Goal: Task Accomplishment & Management: Complete application form

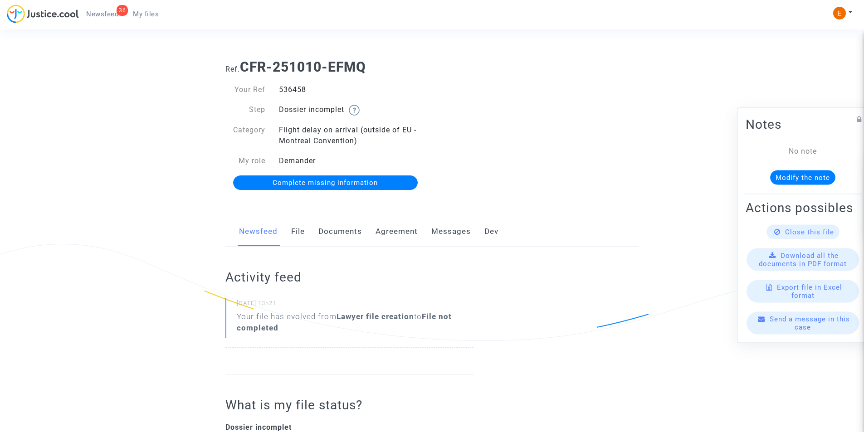
click at [113, 13] on span "Newsfeed" at bounding box center [102, 14] width 32 height 8
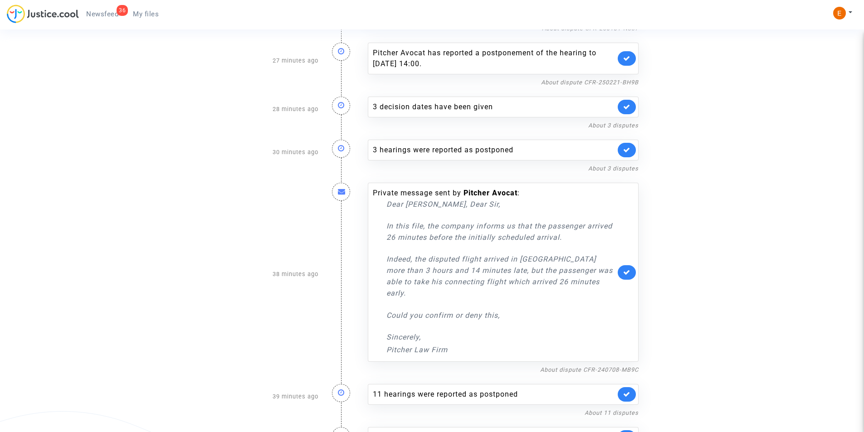
scroll to position [437, 0]
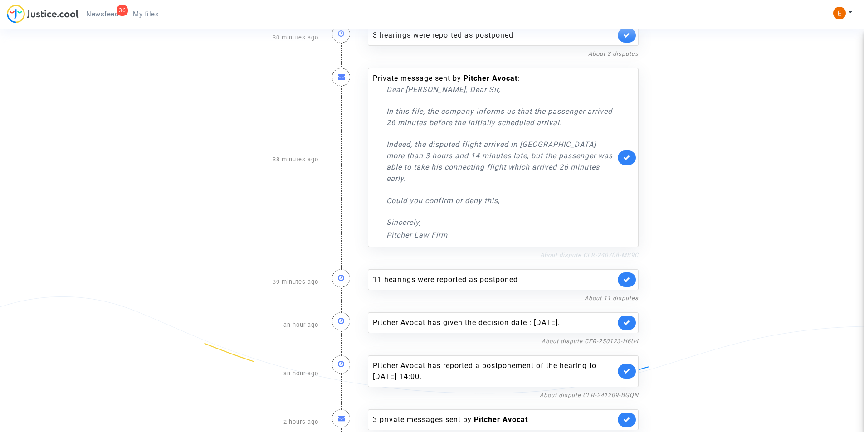
click at [590, 252] on link "About dispute CFR-240708-MB9C" at bounding box center [589, 255] width 98 height 7
click at [622, 153] on link at bounding box center [627, 158] width 18 height 15
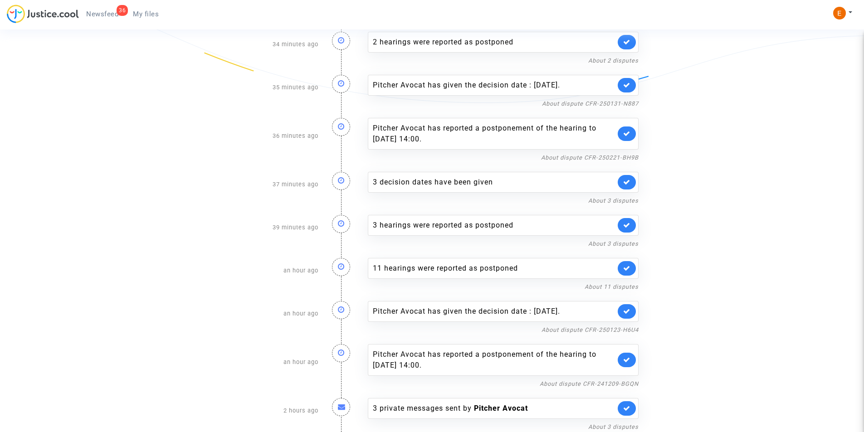
scroll to position [247, 0]
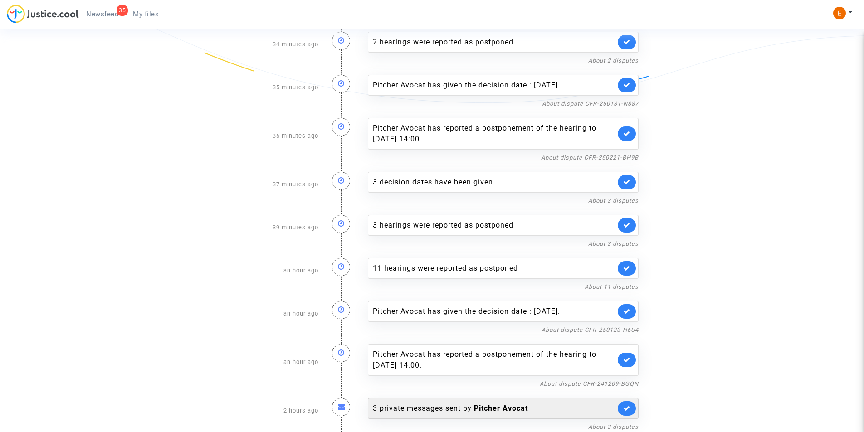
click at [494, 413] on div "3 private messages sent by Pitcher Avocat" at bounding box center [494, 408] width 243 height 11
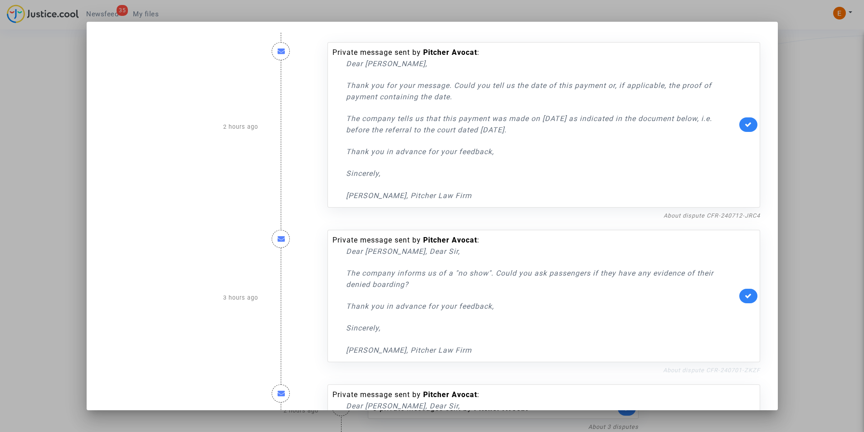
click at [691, 371] on link "About dispute CFR-240701-ZKZF" at bounding box center [711, 370] width 97 height 7
click at [745, 297] on icon at bounding box center [748, 296] width 7 height 7
click at [686, 217] on link "About dispute CFR-240712-JRC4" at bounding box center [712, 215] width 97 height 7
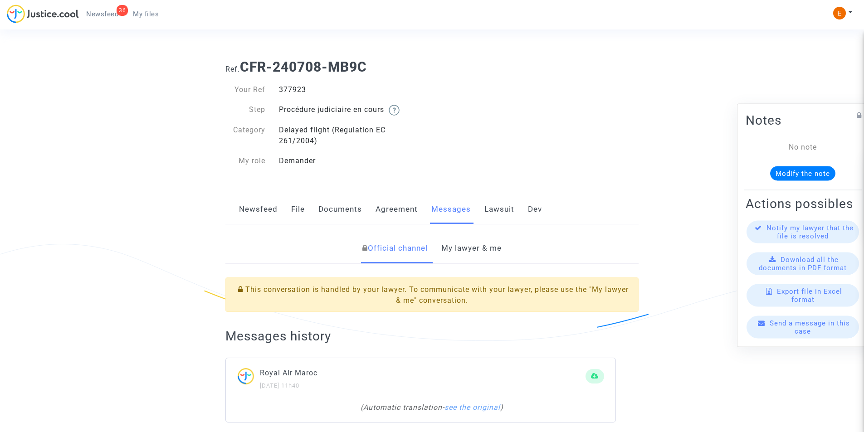
click at [470, 238] on link "My lawyer & me" at bounding box center [471, 249] width 60 height 30
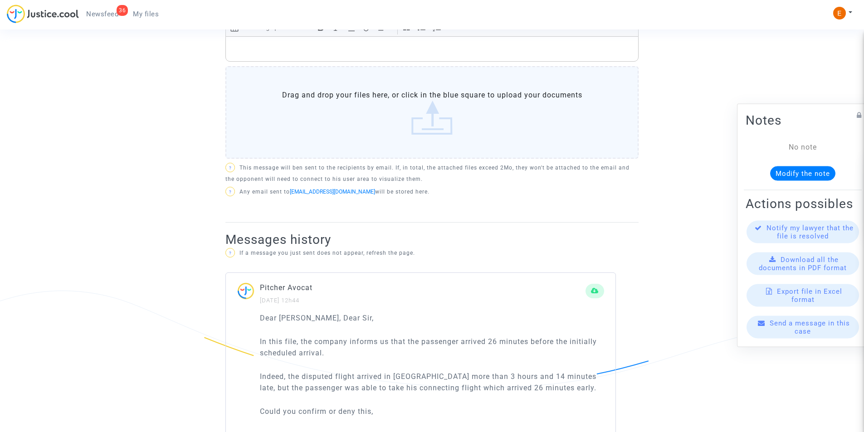
scroll to position [477, 0]
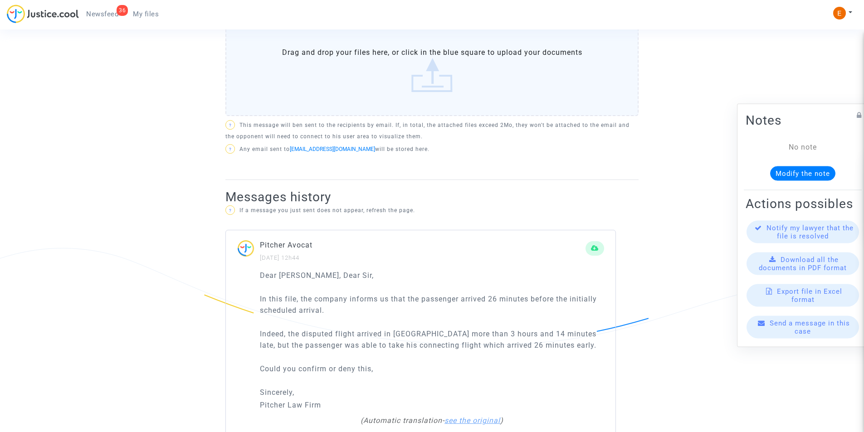
click at [464, 416] on link "see the original" at bounding box center [473, 420] width 56 height 9
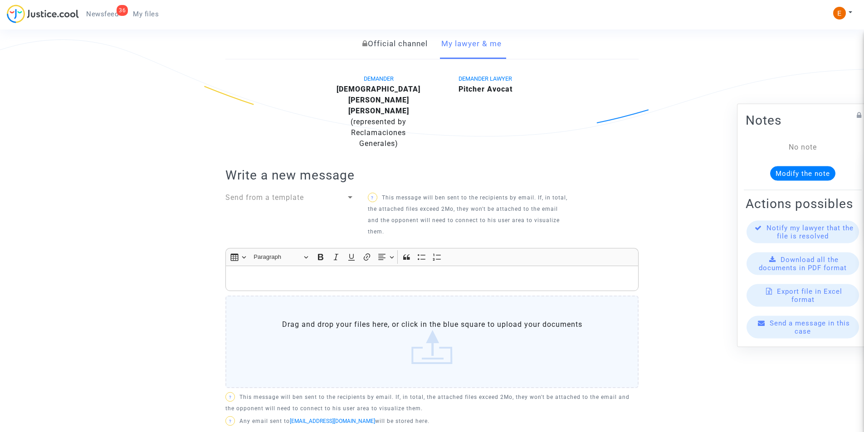
scroll to position [0, 0]
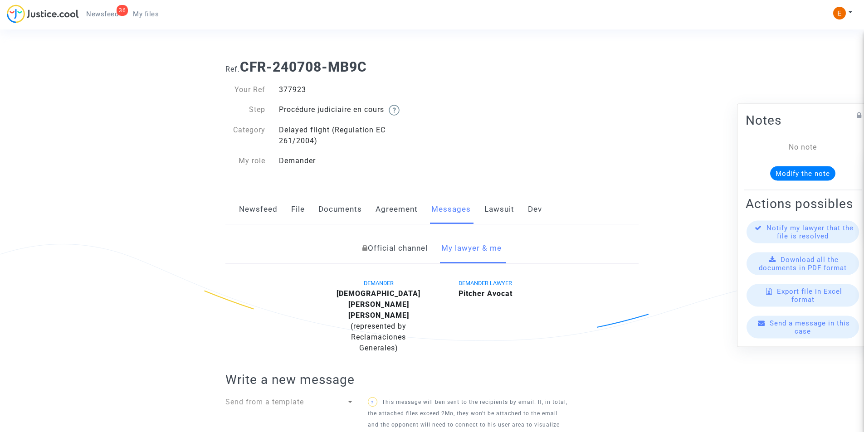
click at [289, 89] on div "377923" at bounding box center [352, 89] width 160 height 11
copy div "377923"
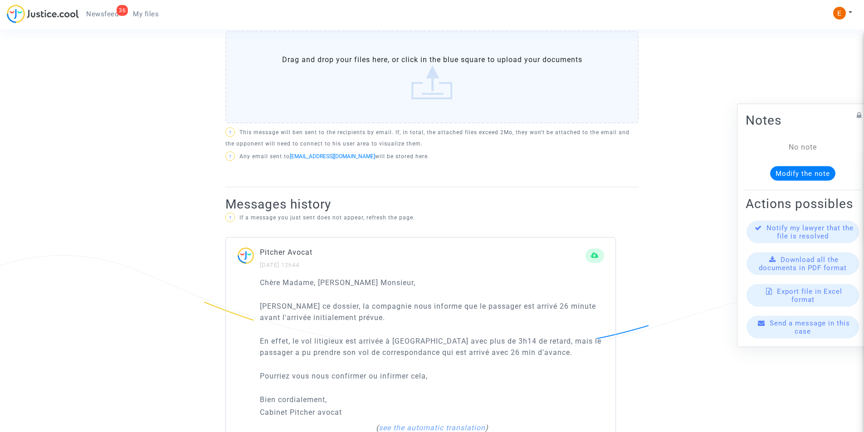
scroll to position [477, 0]
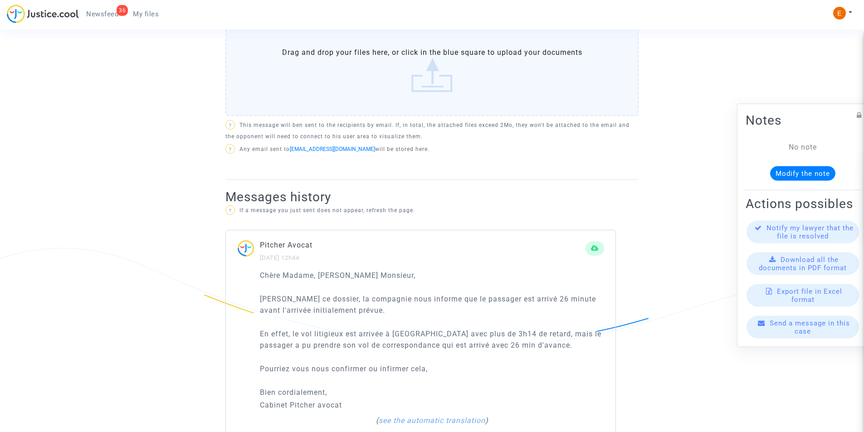
click at [437, 391] on rich-html "Chère Madame, Cher Monsieur, Dan ce dossier, la compagnie nous informe que le p…" at bounding box center [432, 348] width 344 height 157
click at [437, 416] on link "see the automatic translation" at bounding box center [432, 420] width 107 height 9
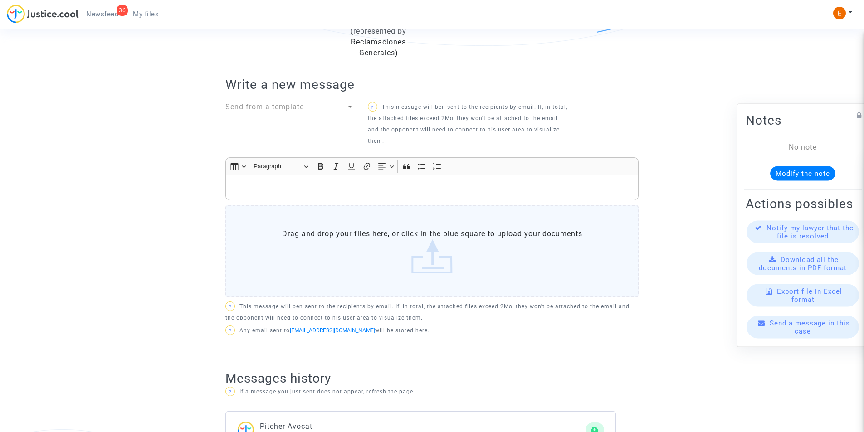
scroll to position [159, 0]
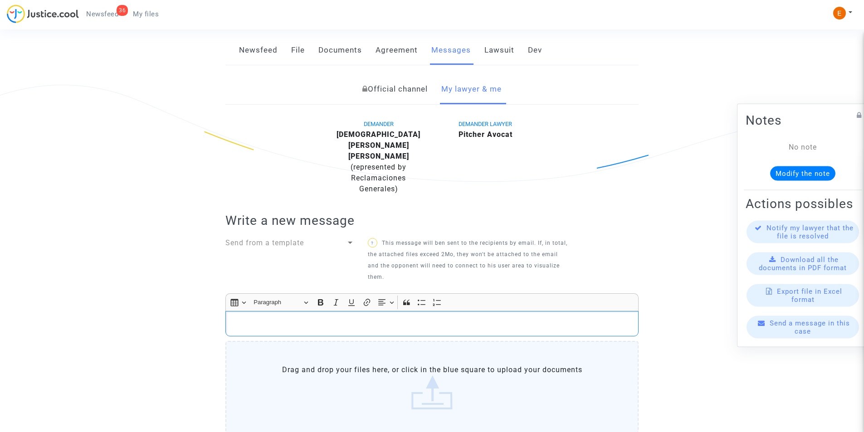
click at [324, 311] on div "Rich Text Editor, main" at bounding box center [431, 323] width 413 height 25
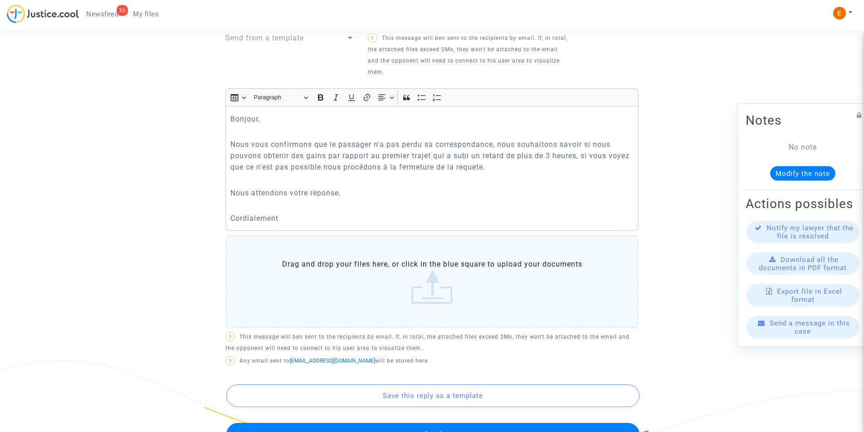
scroll to position [306, 0]
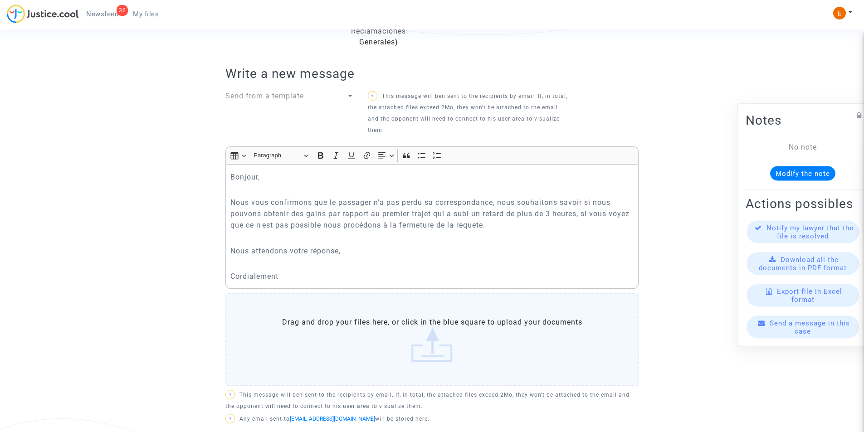
click at [297, 261] on div "Bonjour, Nous vous confirmons que le passager n'a pas perdu sa correspondance, …" at bounding box center [431, 226] width 413 height 125
click at [279, 258] on p "Rich Text Editor, main" at bounding box center [432, 263] width 404 height 11
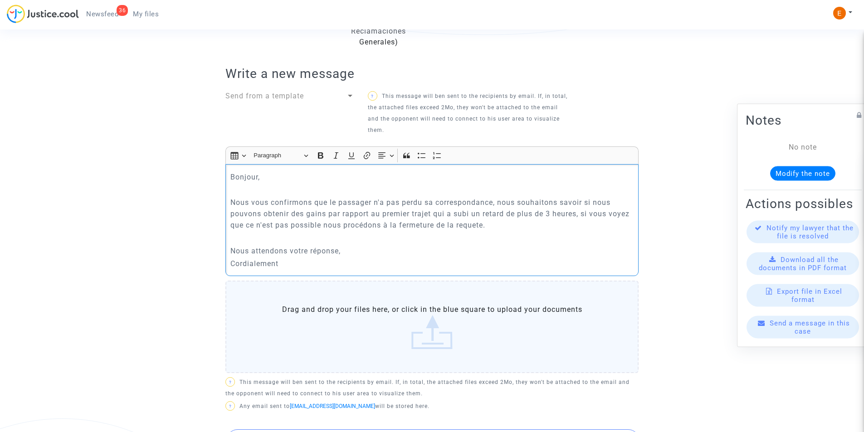
click at [288, 258] on p "Cordialement" at bounding box center [432, 263] width 404 height 11
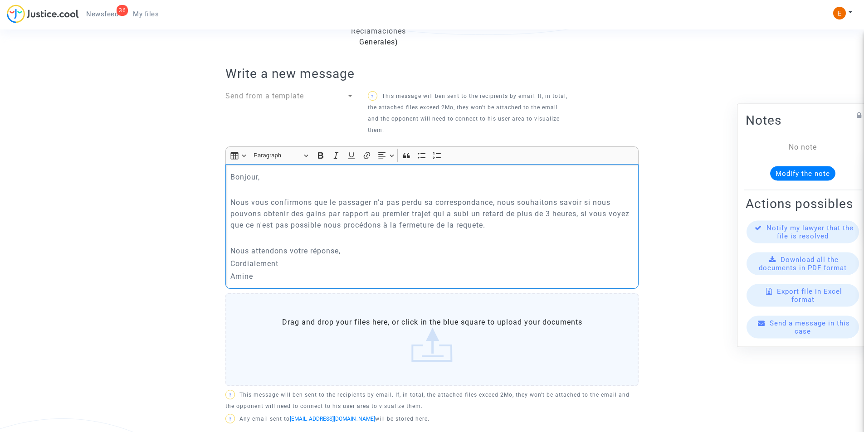
click at [379, 245] on p "Nous attendons votre réponse," at bounding box center [432, 250] width 404 height 11
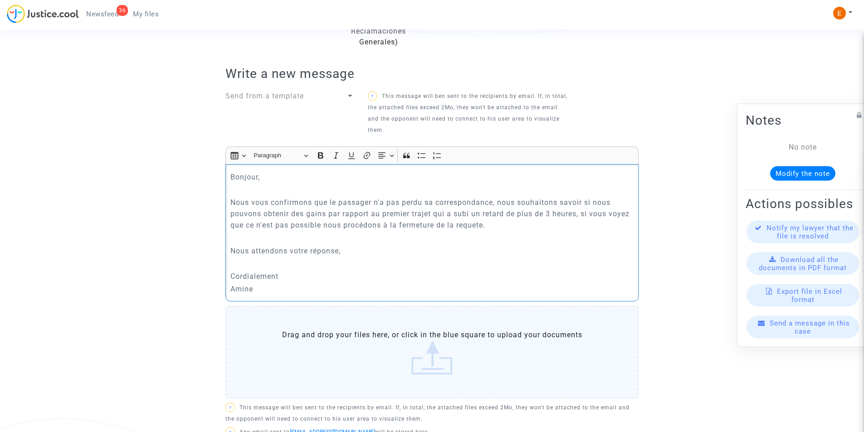
click at [313, 271] on p "Cordialement" at bounding box center [432, 276] width 404 height 11
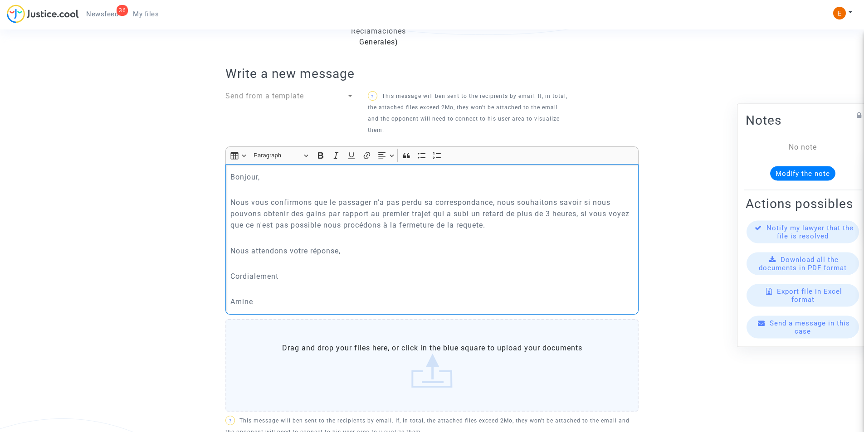
click at [315, 271] on p "Cordialement" at bounding box center [432, 276] width 404 height 11
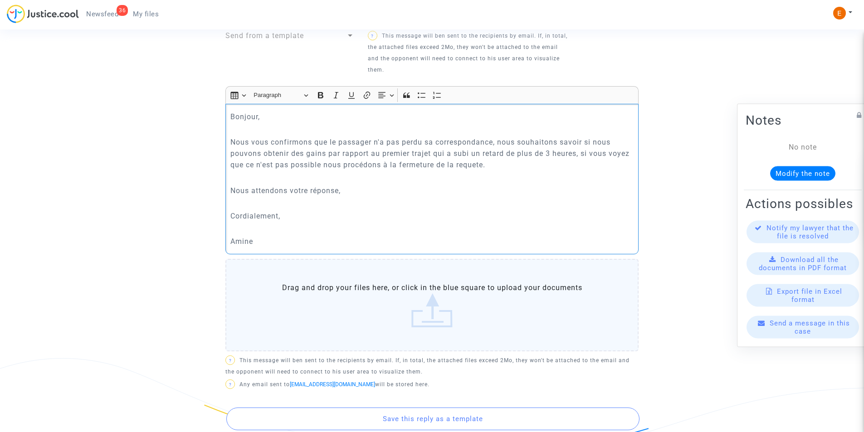
scroll to position [397, 0]
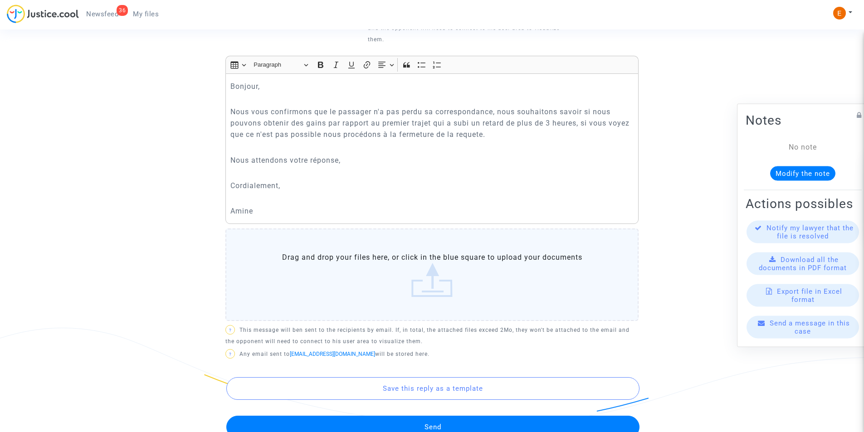
click at [450, 416] on button "Send" at bounding box center [432, 427] width 413 height 23
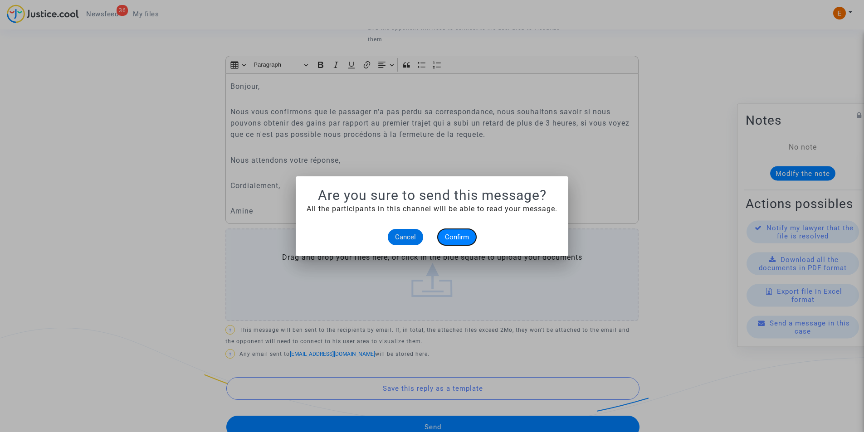
click at [462, 236] on span "Confirm" at bounding box center [457, 237] width 24 height 8
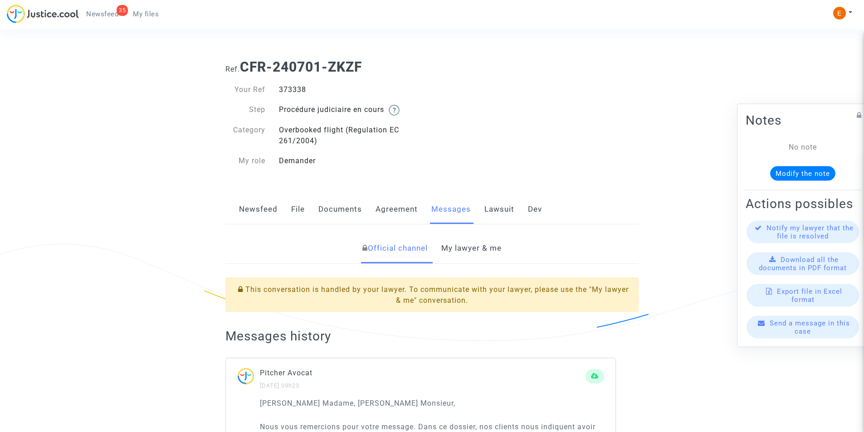
click at [293, 88] on div "373338" at bounding box center [352, 89] width 160 height 11
copy div "373338"
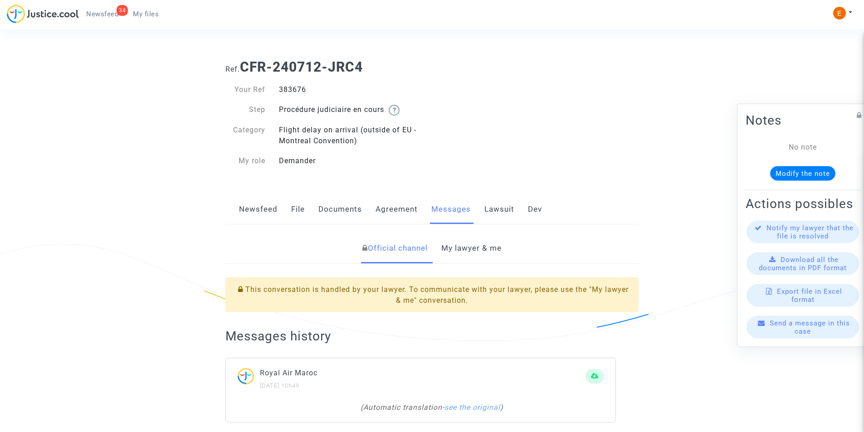
click at [296, 92] on div "383676" at bounding box center [352, 89] width 160 height 11
copy div "383676"
click at [505, 250] on div "Official channel My lawyer & me" at bounding box center [431, 249] width 413 height 30
click at [487, 253] on link "My lawyer & me" at bounding box center [471, 249] width 60 height 30
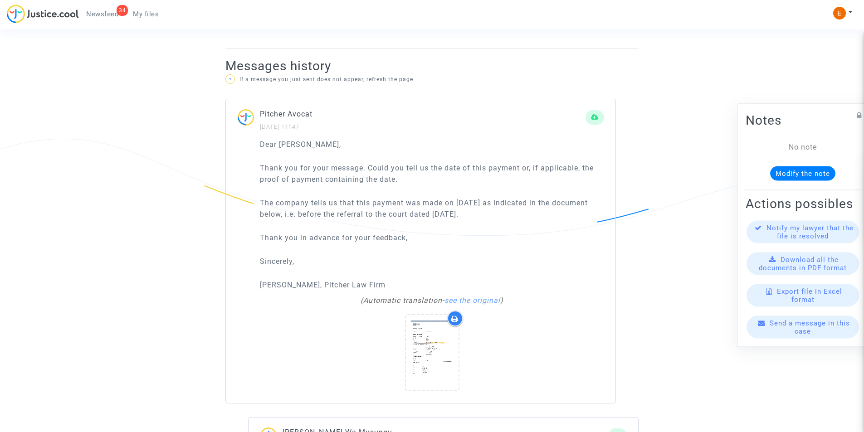
scroll to position [590, 0]
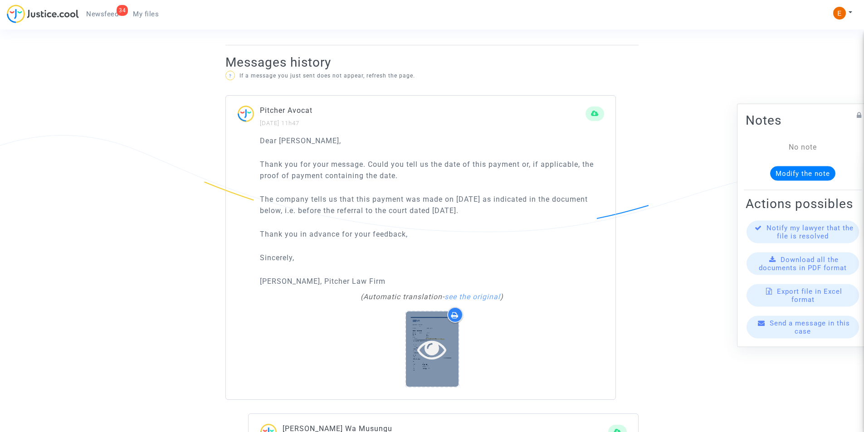
click at [431, 336] on icon at bounding box center [431, 349] width 29 height 29
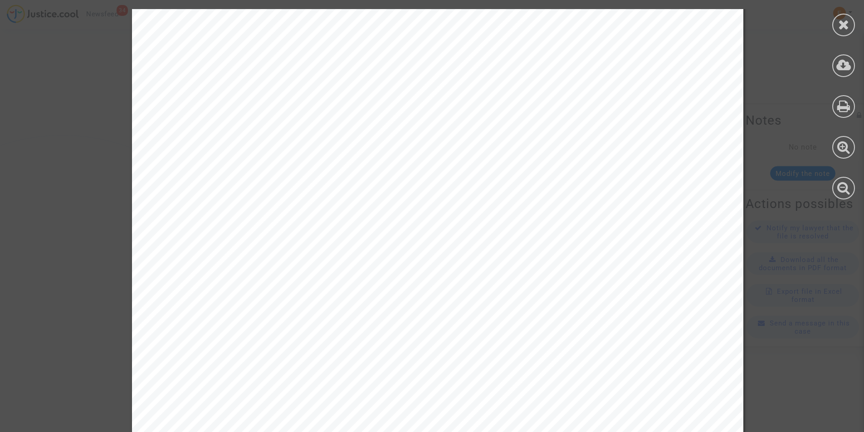
scroll to position [136, 0]
click at [64, 240] on div at bounding box center [438, 306] width 876 height 866
click at [843, 27] on icon at bounding box center [843, 25] width 11 height 14
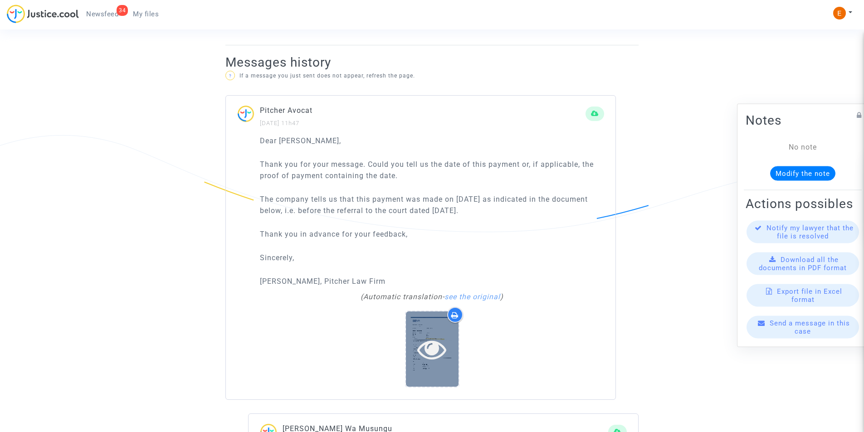
scroll to position [681, 0]
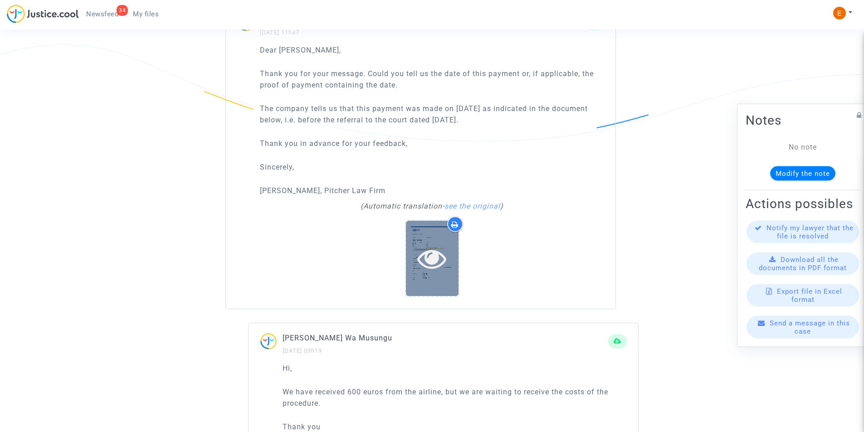
click at [429, 228] on div at bounding box center [432, 258] width 53 height 75
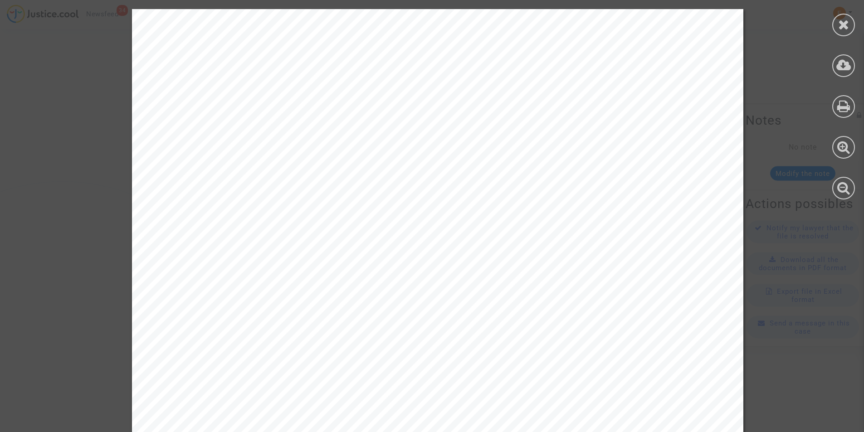
scroll to position [446, 0]
click at [845, 28] on icon at bounding box center [843, 25] width 11 height 14
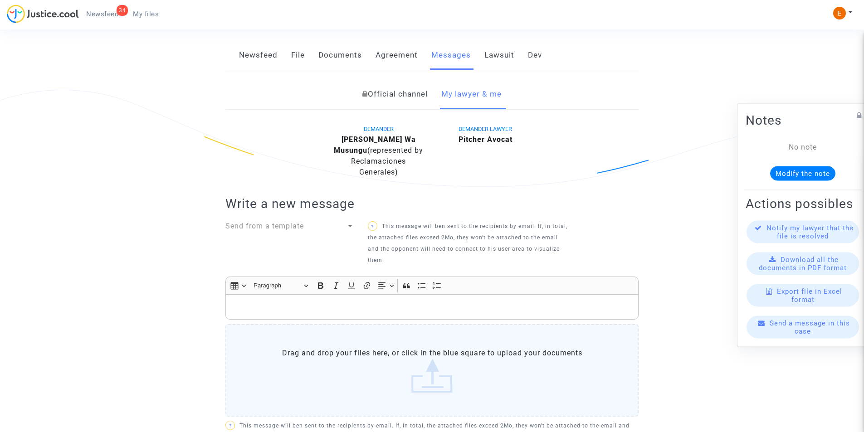
scroll to position [0, 0]
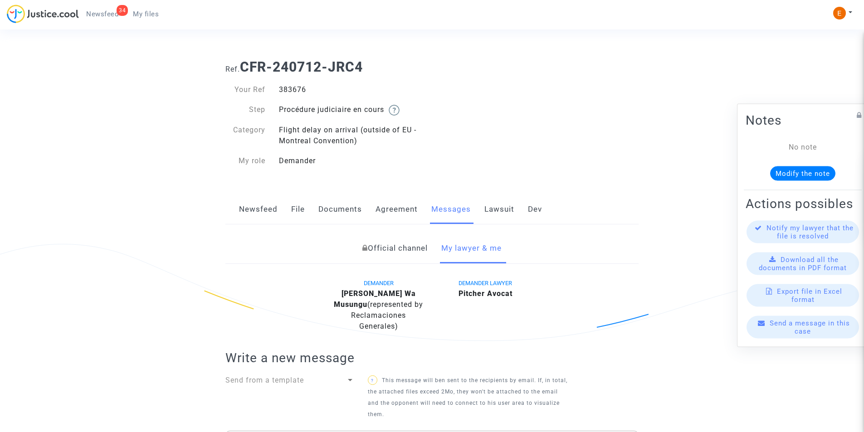
click at [114, 14] on span "Newsfeed" at bounding box center [102, 14] width 32 height 8
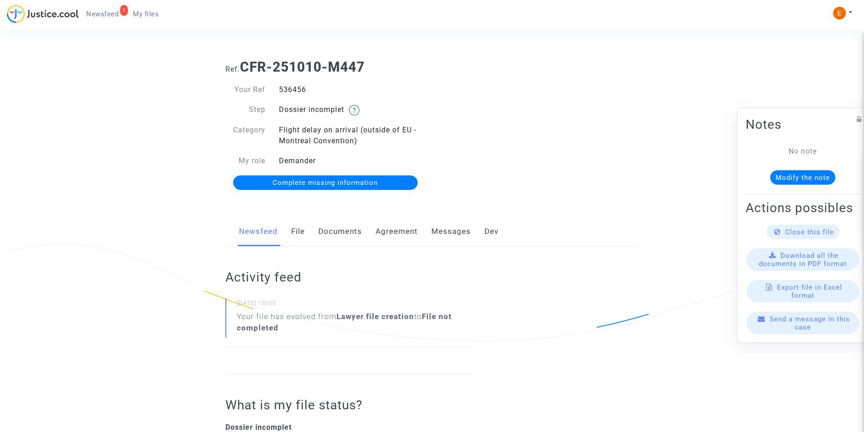
click at [339, 232] on link "Documents" at bounding box center [340, 232] width 44 height 30
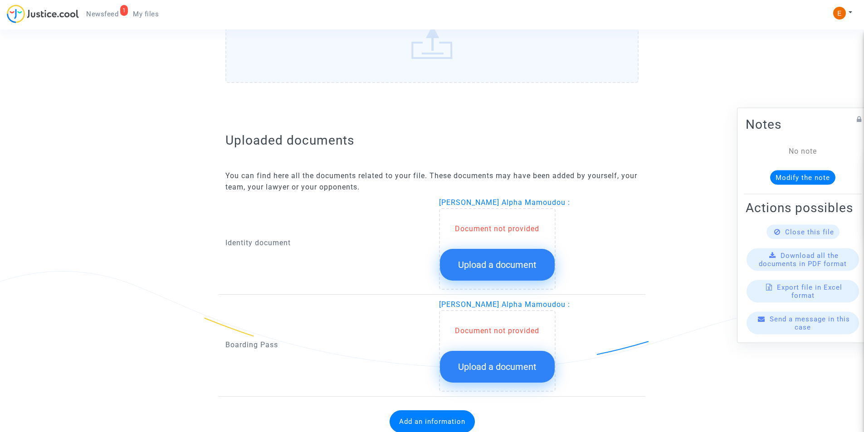
scroll to position [487, 0]
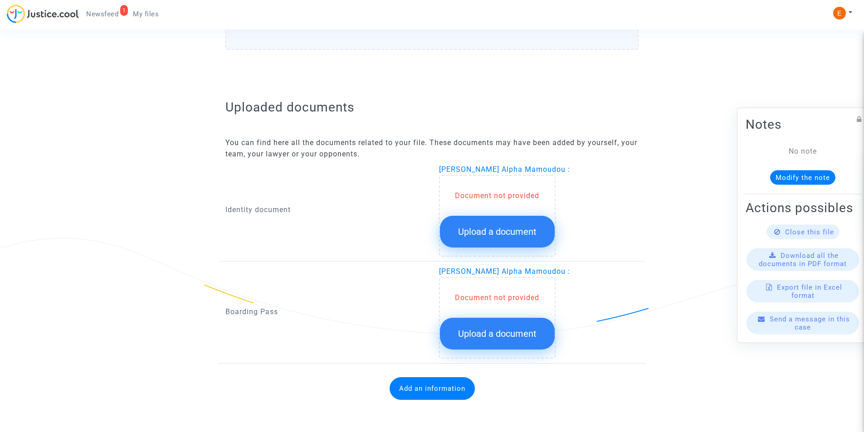
click at [480, 244] on button "Upload a document" at bounding box center [497, 232] width 115 height 32
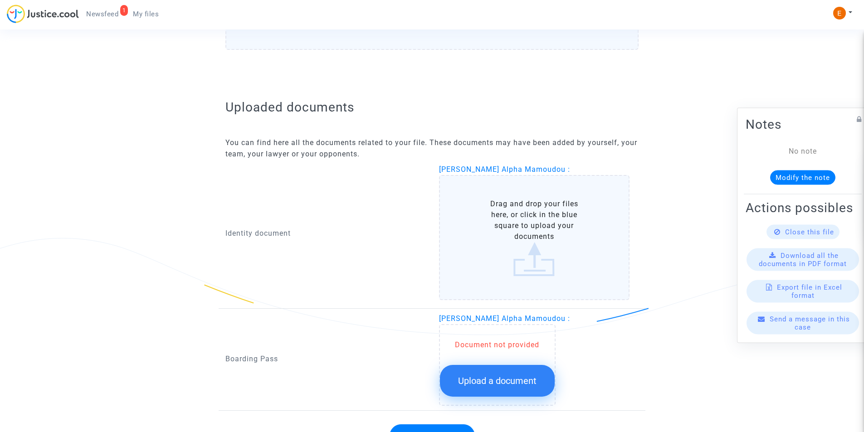
click at [528, 235] on label "Drag and drop your files here, or click in the blue square to upload your docum…" at bounding box center [534, 237] width 191 height 125
click at [0, 0] on input "Drag and drop your files here, or click in the blue square to upload your docum…" at bounding box center [0, 0] width 0 height 0
click at [536, 240] on label "Drag and drop your files here, or click in the blue square to upload your docum…" at bounding box center [534, 237] width 191 height 125
click at [0, 0] on input "Drag and drop your files here, or click in the blue square to upload your docum…" at bounding box center [0, 0] width 0 height 0
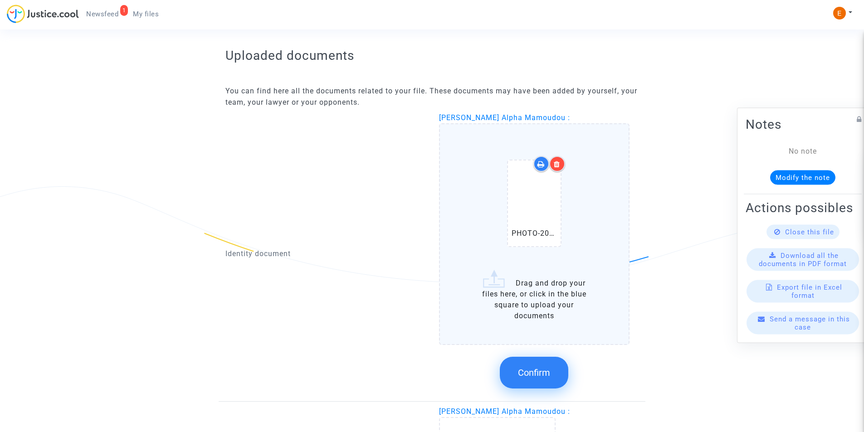
scroll to position [668, 0]
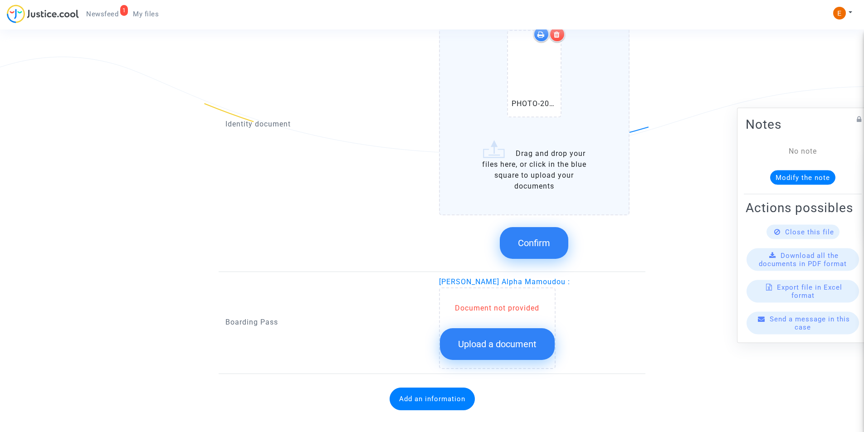
click at [546, 241] on span "Confirm" at bounding box center [534, 243] width 32 height 11
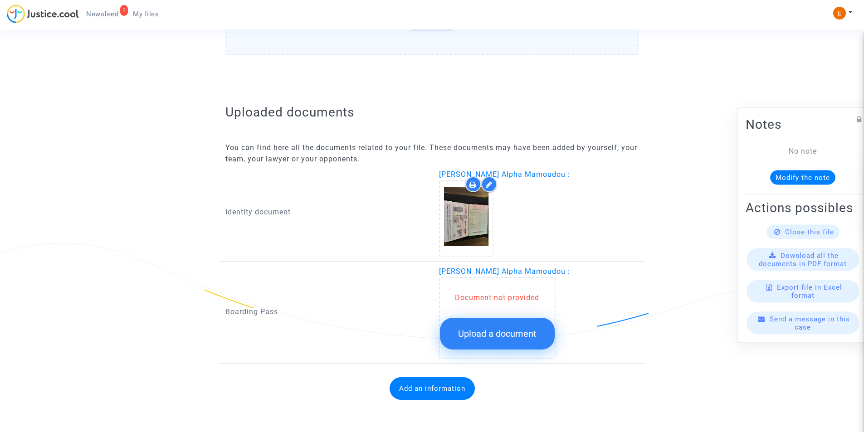
scroll to position [482, 0]
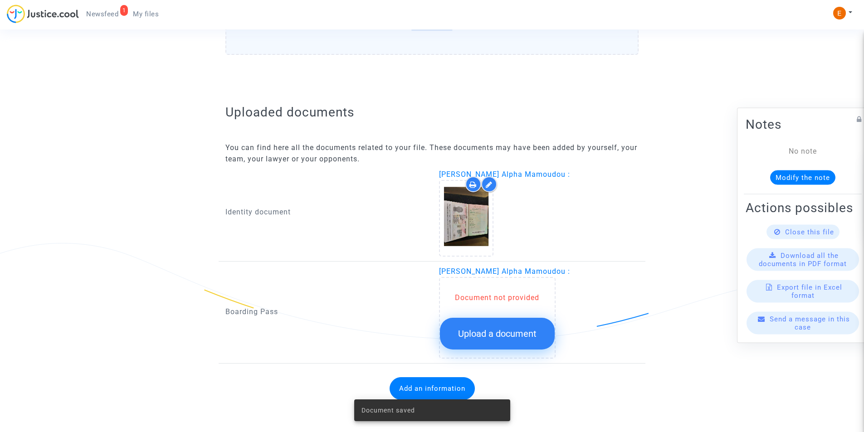
click at [490, 323] on button "Upload a document" at bounding box center [497, 334] width 115 height 32
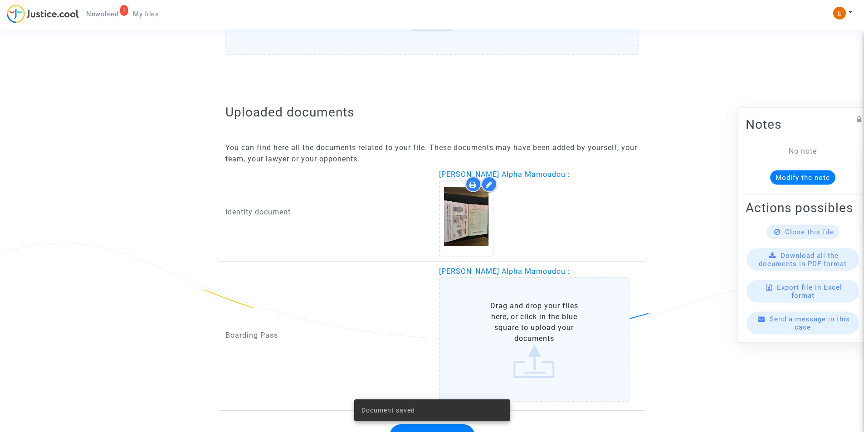
click at [499, 323] on label "Drag and drop your files here, or click in the blue square to upload your docum…" at bounding box center [534, 339] width 191 height 125
click at [0, 0] on input "Drag and drop your files here, or click in the blue square to upload your docum…" at bounding box center [0, 0] width 0 height 0
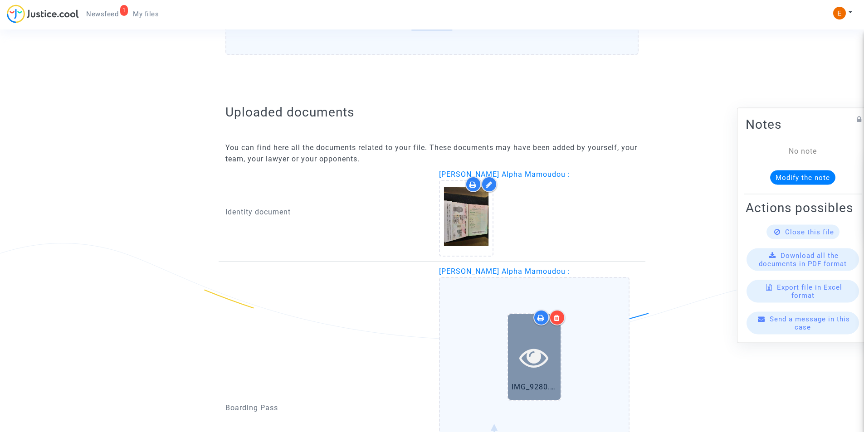
click at [532, 352] on icon at bounding box center [533, 357] width 29 height 29
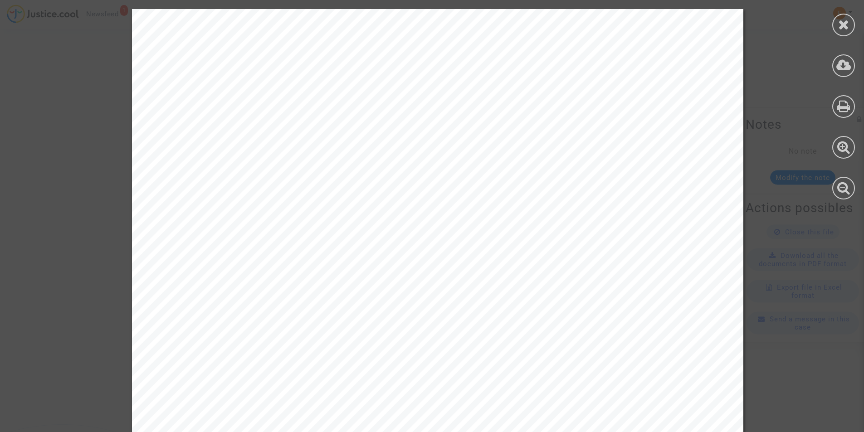
scroll to position [164, 0]
click at [842, 29] on icon at bounding box center [843, 25] width 11 height 14
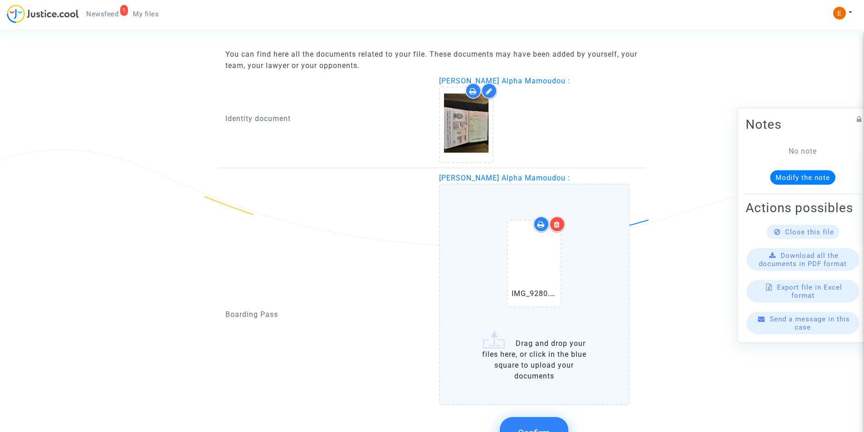
scroll to position [618, 0]
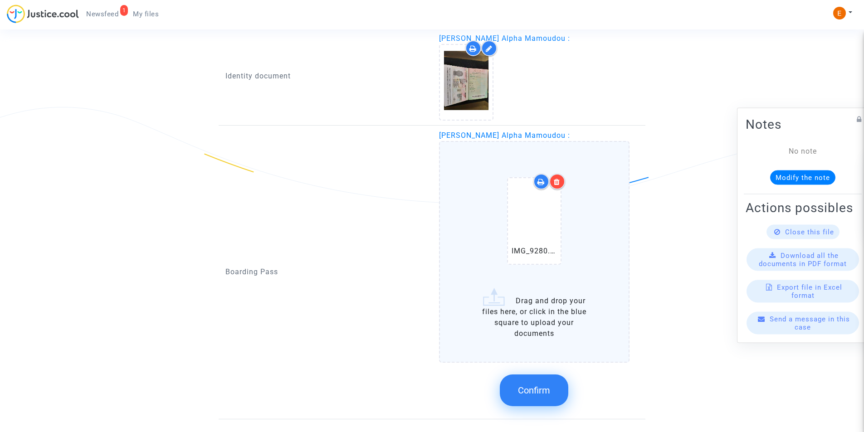
click at [559, 184] on icon at bounding box center [557, 181] width 6 height 7
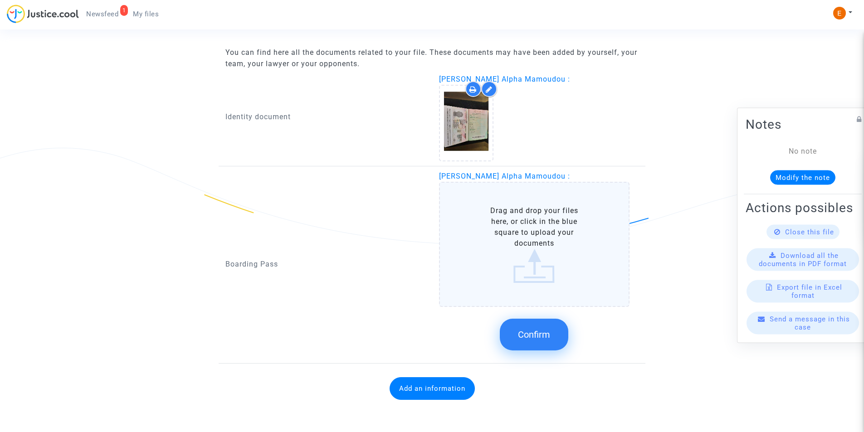
scroll to position [577, 0]
click at [530, 266] on label "Drag and drop your files here, or click in the blue square to upload your docum…" at bounding box center [534, 244] width 191 height 125
click at [0, 0] on input "Drag and drop your files here, or click in the blue square to upload your docum…" at bounding box center [0, 0] width 0 height 0
click at [553, 265] on label "Drag and drop your files here, or click in the blue square to upload your docum…" at bounding box center [534, 244] width 191 height 125
click at [0, 0] on input "Drag and drop your files here, or click in the blue square to upload your docum…" at bounding box center [0, 0] width 0 height 0
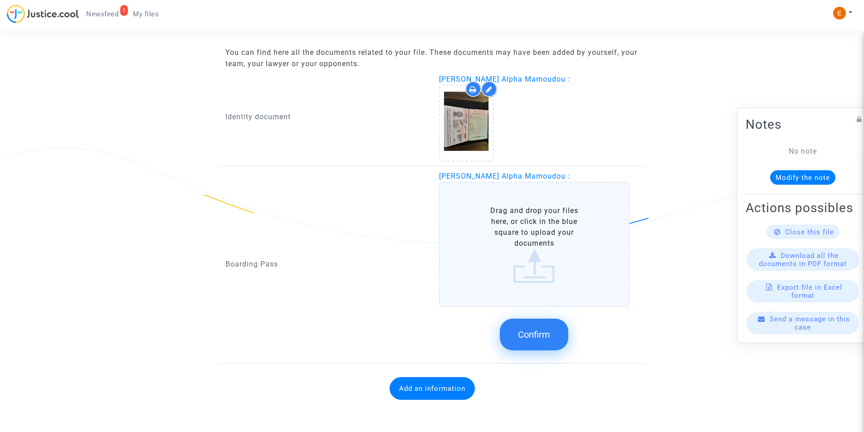
click at [530, 259] on label "Drag and drop your files here, or click in the blue square to upload your docum…" at bounding box center [534, 244] width 191 height 125
click at [0, 0] on input "Drag and drop your files here, or click in the blue square to upload your docum…" at bounding box center [0, 0] width 0 height 0
click at [550, 211] on label "Drag and drop your files here, or click in the blue square to upload your docum…" at bounding box center [534, 244] width 191 height 125
click at [0, 0] on input "Drag and drop your files here, or click in the blue square to upload your docum…" at bounding box center [0, 0] width 0 height 0
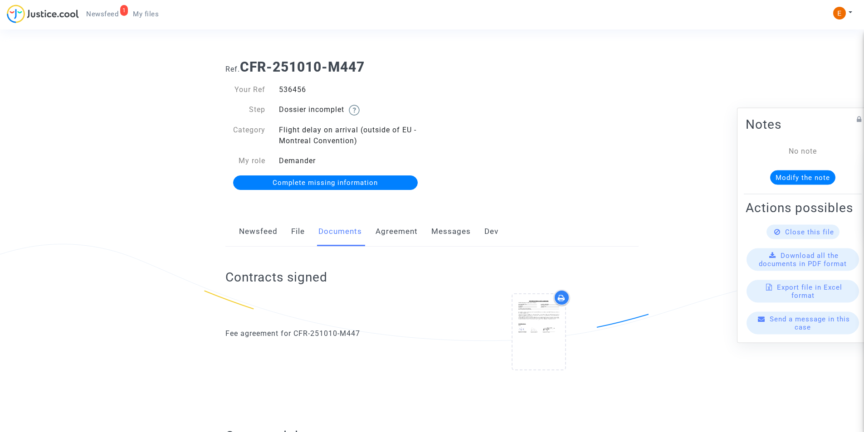
scroll to position [482, 0]
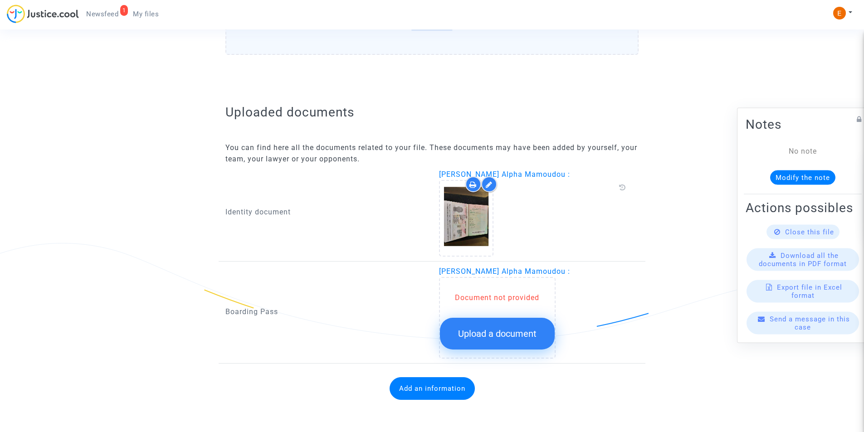
click at [512, 335] on span "Upload a document" at bounding box center [497, 333] width 78 height 11
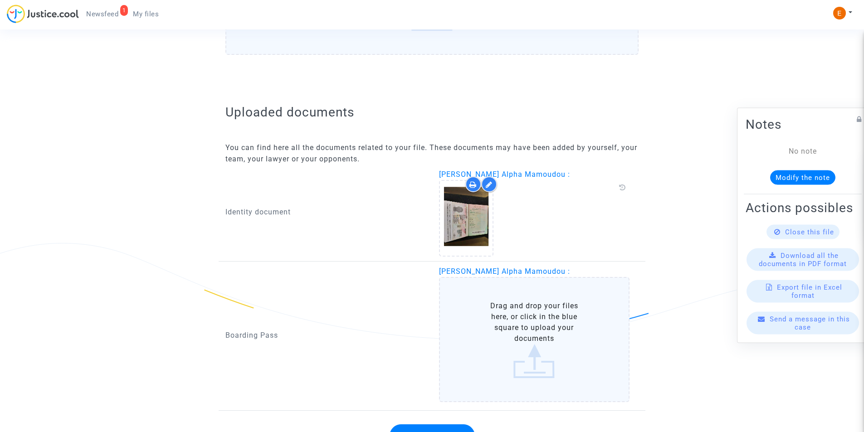
click at [516, 333] on label "Drag and drop your files here, or click in the blue square to upload your docum…" at bounding box center [534, 339] width 191 height 125
click at [0, 0] on input "Drag and drop your files here, or click in the blue square to upload your docum…" at bounding box center [0, 0] width 0 height 0
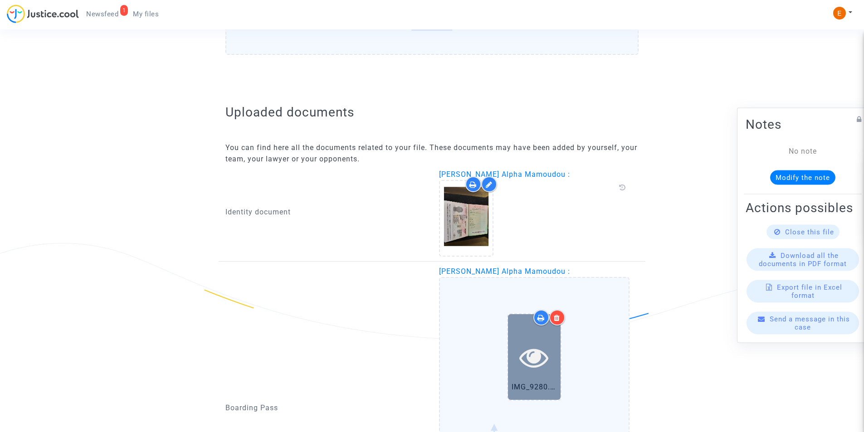
scroll to position [663, 0]
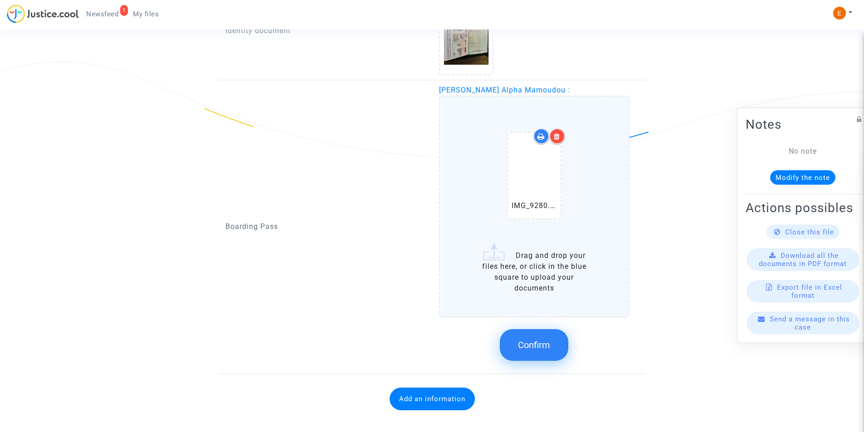
click at [538, 342] on span "Confirm" at bounding box center [534, 345] width 32 height 11
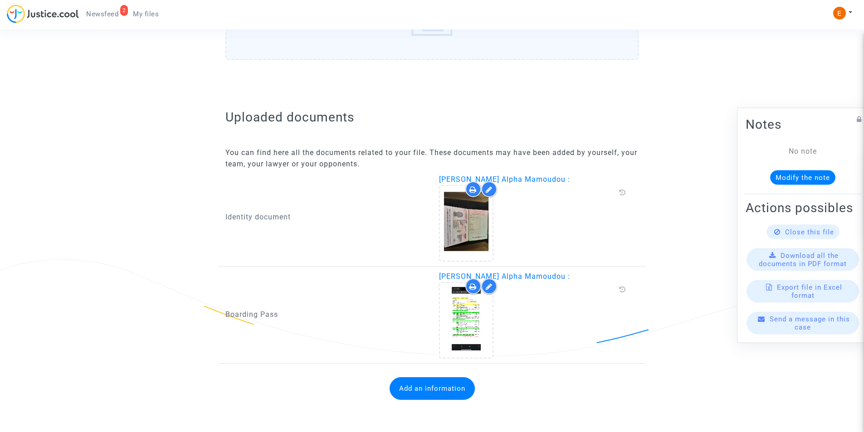
click at [107, 12] on span "Newsfeed" at bounding box center [102, 14] width 32 height 8
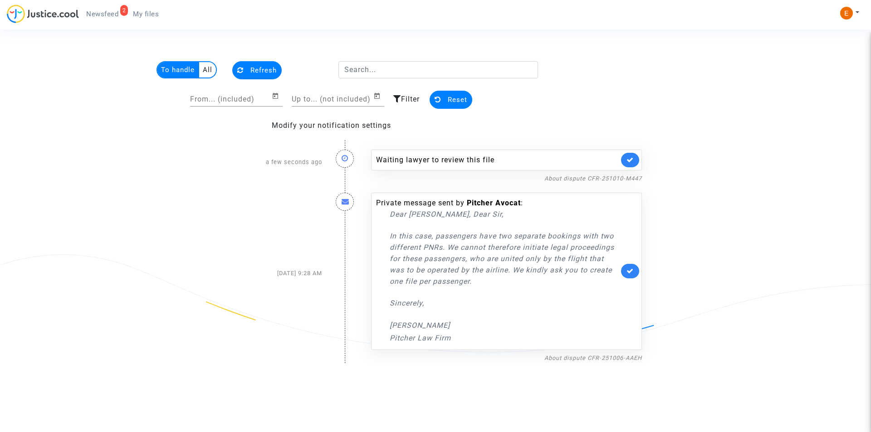
click at [152, 15] on span "My files" at bounding box center [146, 14] width 26 height 8
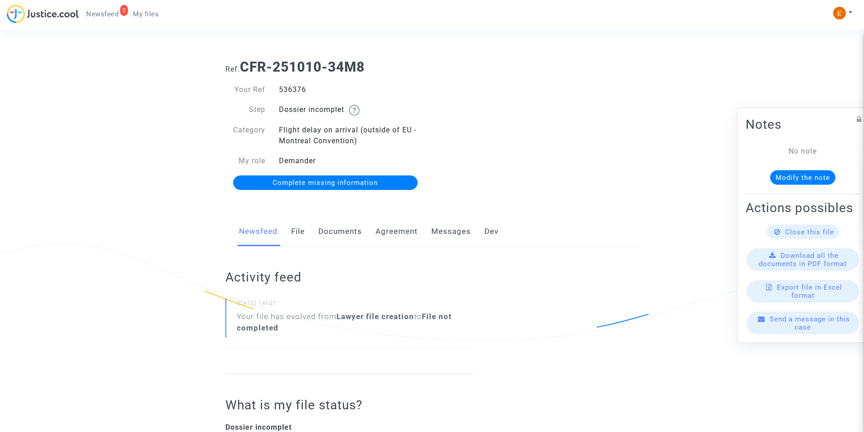
click at [334, 230] on link "Documents" at bounding box center [340, 232] width 44 height 30
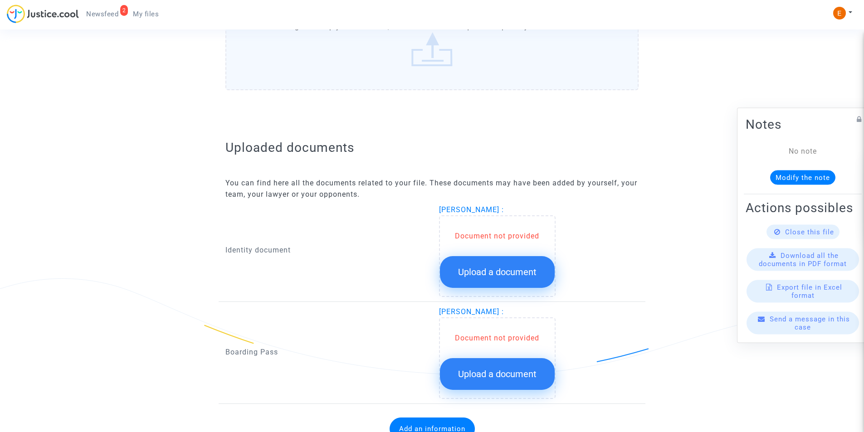
scroll to position [487, 0]
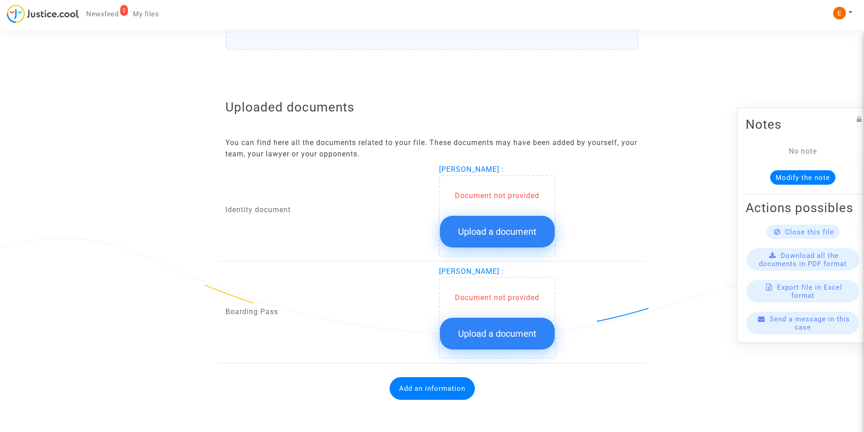
drag, startPoint x: 462, startPoint y: 215, endPoint x: 465, endPoint y: 223, distance: 9.4
click at [462, 215] on div "Document not provided Upload a document" at bounding box center [497, 219] width 115 height 57
click at [470, 230] on span "Upload a document" at bounding box center [497, 231] width 78 height 11
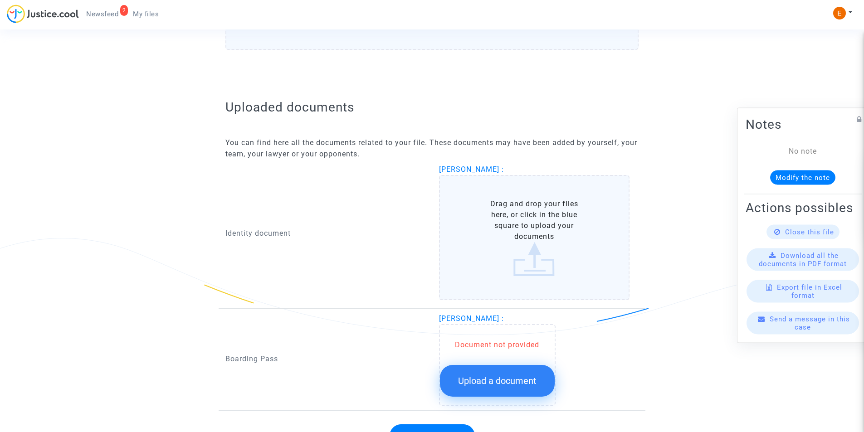
click at [525, 243] on label "Drag and drop your files here, or click in the blue square to upload your docum…" at bounding box center [534, 237] width 191 height 125
click at [0, 0] on input "Drag and drop your files here, or click in the blue square to upload your docum…" at bounding box center [0, 0] width 0 height 0
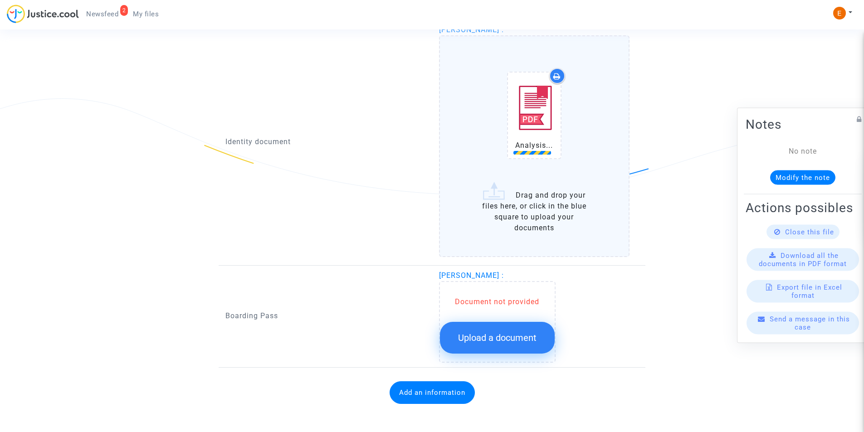
scroll to position [631, 0]
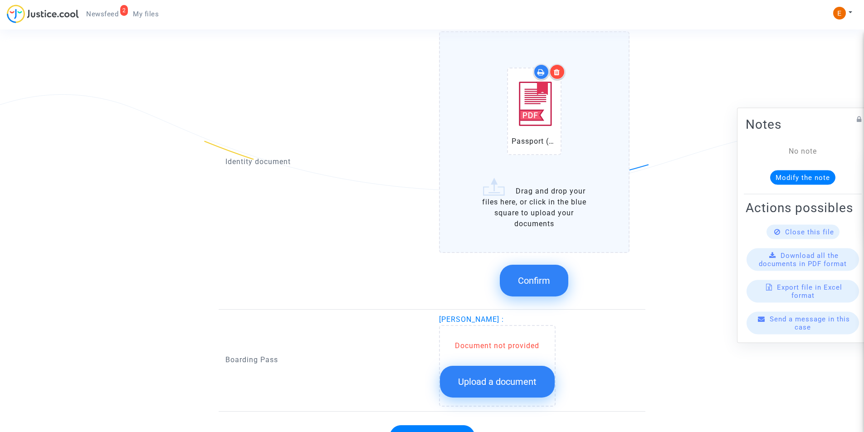
click at [559, 271] on button "Confirm" at bounding box center [534, 281] width 69 height 32
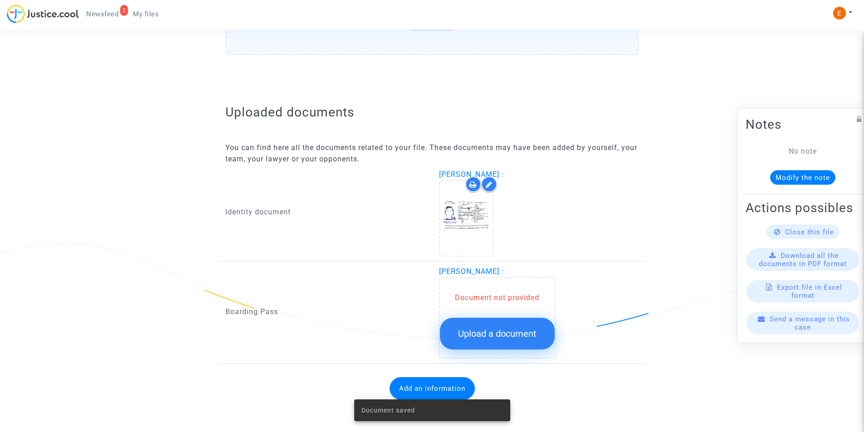
click at [508, 331] on span "Upload a document" at bounding box center [497, 333] width 78 height 11
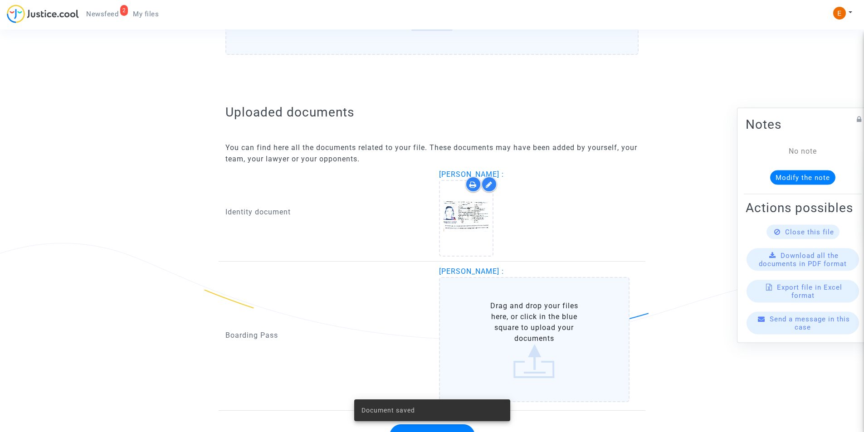
click at [495, 309] on label "Drag and drop your files here, or click in the blue square to upload your docum…" at bounding box center [534, 339] width 191 height 125
click at [0, 0] on input "Drag and drop your files here, or click in the blue square to upload your docum…" at bounding box center [0, 0] width 0 height 0
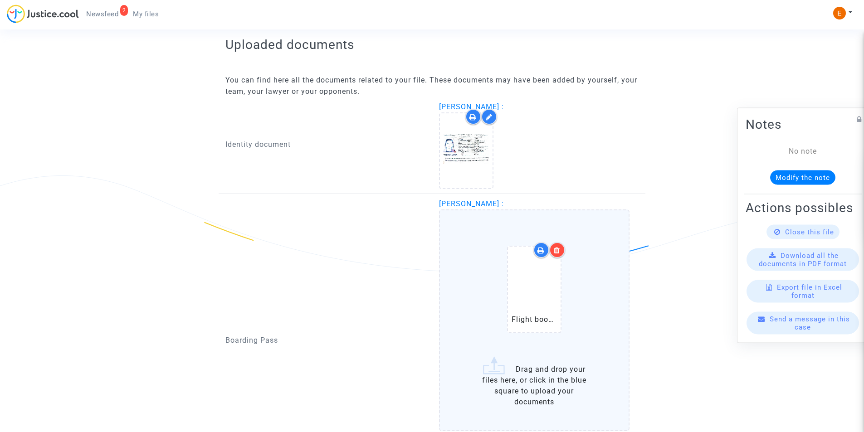
scroll to position [618, 0]
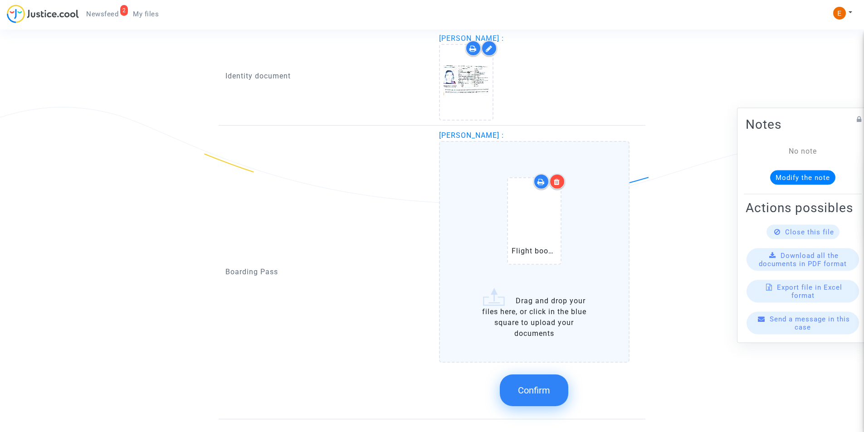
click at [544, 386] on span "Confirm" at bounding box center [534, 390] width 32 height 11
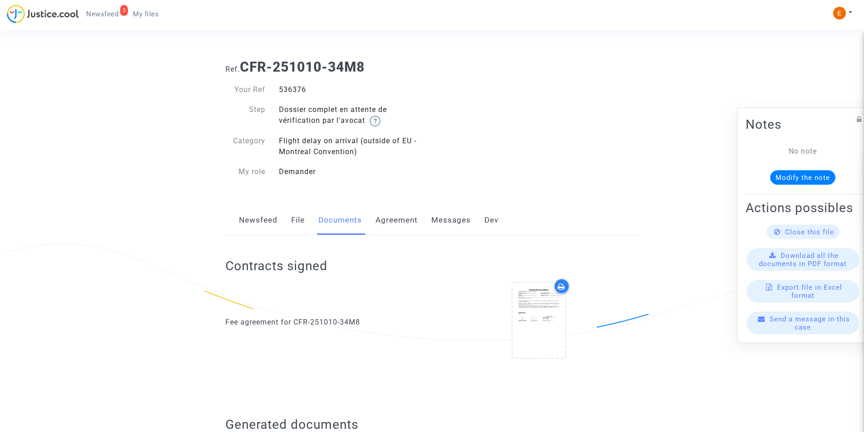
click at [105, 16] on span "Newsfeed" at bounding box center [102, 14] width 32 height 8
